Goal: Communication & Community: Answer question/provide support

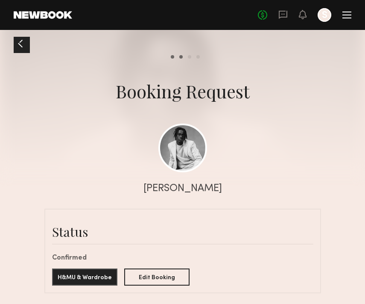
scroll to position [818, 0]
click at [14, 53] on div at bounding box center [182, 86] width 365 height 173
click at [15, 43] on div at bounding box center [21, 44] width 14 height 14
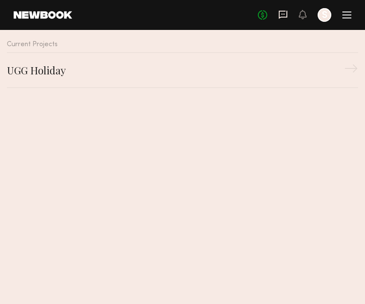
click at [285, 15] on icon at bounding box center [283, 14] width 9 height 9
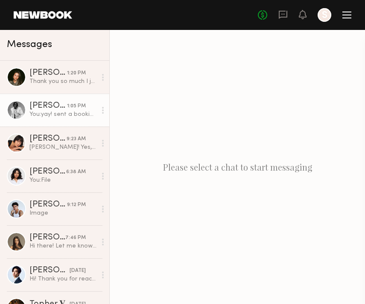
click at [37, 111] on div "You: [PERSON_NAME]! sent a booking request" at bounding box center [62, 114] width 67 height 8
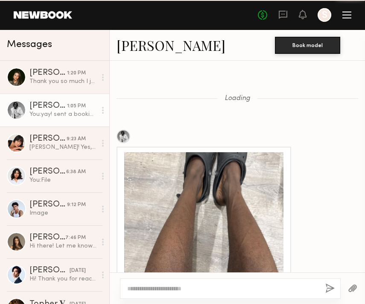
scroll to position [834, 0]
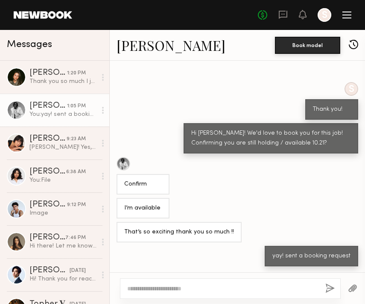
click at [154, 286] on textarea at bounding box center [222, 288] width 191 height 9
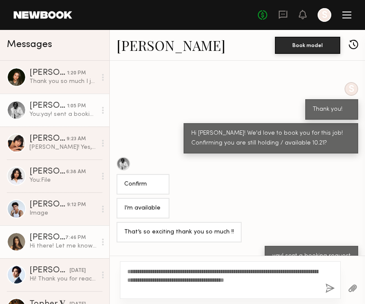
drag, startPoint x: 161, startPoint y: 291, endPoint x: 90, endPoint y: 244, distance: 85.1
click at [90, 244] on div "**********" at bounding box center [182, 167] width 365 height 274
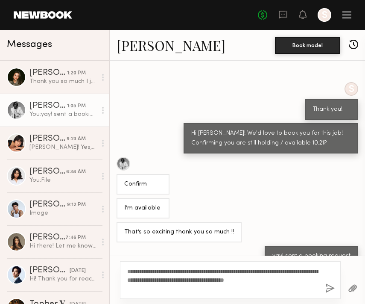
type textarea "**********"
click at [329, 287] on button "button" at bounding box center [330, 288] width 9 height 11
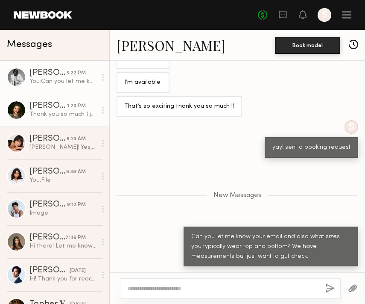
scroll to position [1013, 0]
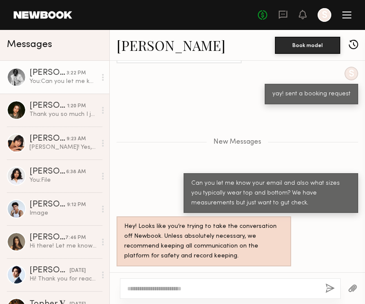
click at [148, 287] on textarea at bounding box center [222, 288] width 191 height 9
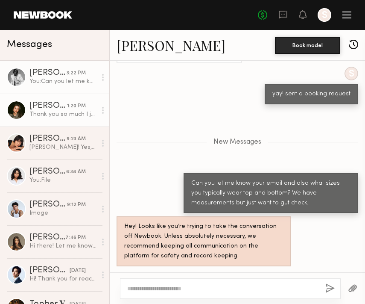
click at [45, 115] on div "Thank you so much I just confirmed the booking" at bounding box center [62, 114] width 67 height 8
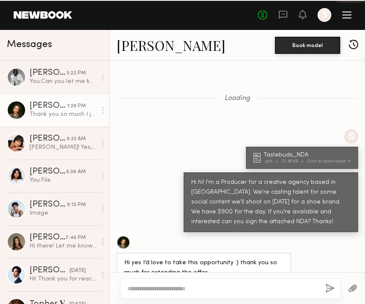
scroll to position [347, 0]
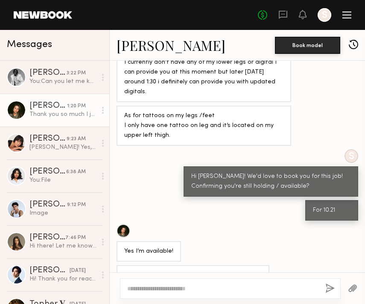
click at [153, 289] on textarea at bounding box center [222, 288] width 191 height 9
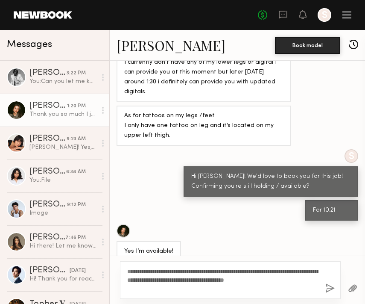
type textarea "**********"
click at [329, 288] on button "button" at bounding box center [330, 288] width 9 height 11
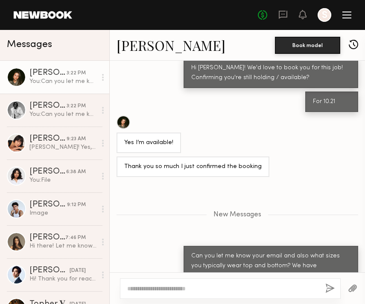
scroll to position [509, 0]
